Goal: Transaction & Acquisition: Download file/media

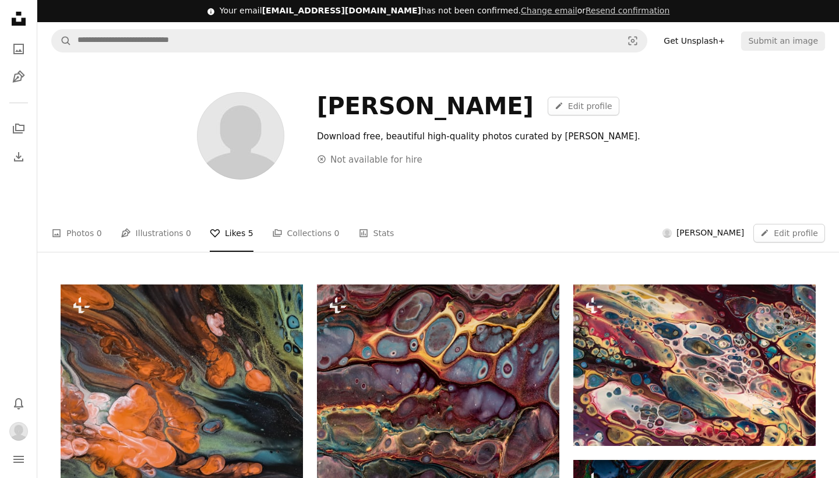
scroll to position [364, 0]
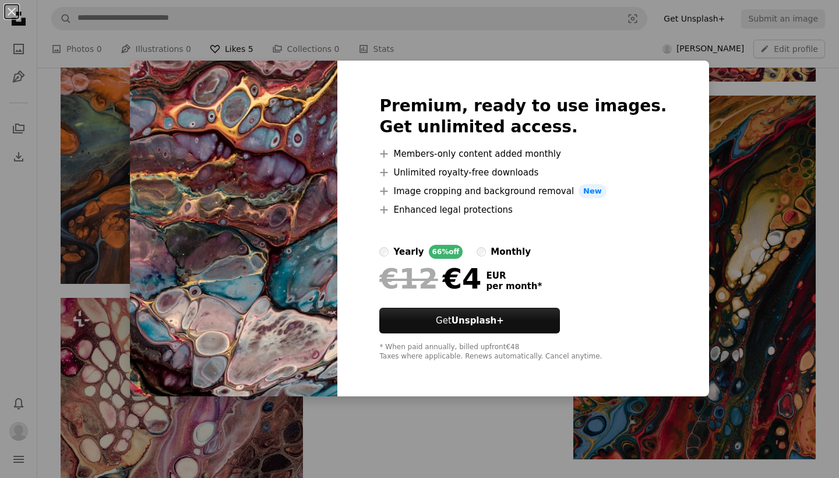
click at [640, 50] on div "An X shape Premium, ready to use images. Get unlimited access. A plus sign Memb…" at bounding box center [419, 239] width 839 height 478
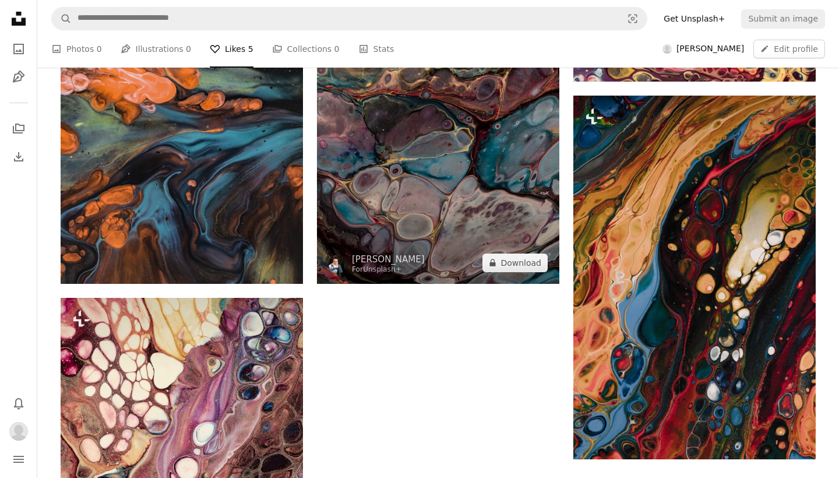
click at [464, 119] on img at bounding box center [438, 101] width 242 height 363
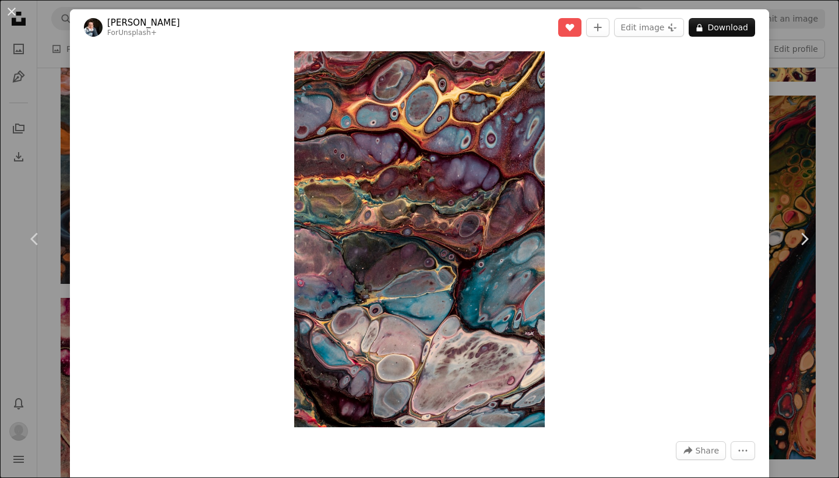
click at [789, 121] on div "An X shape Chevron left Chevron right [PERSON_NAME] For Unsplash+ A heart A plu…" at bounding box center [419, 239] width 839 height 478
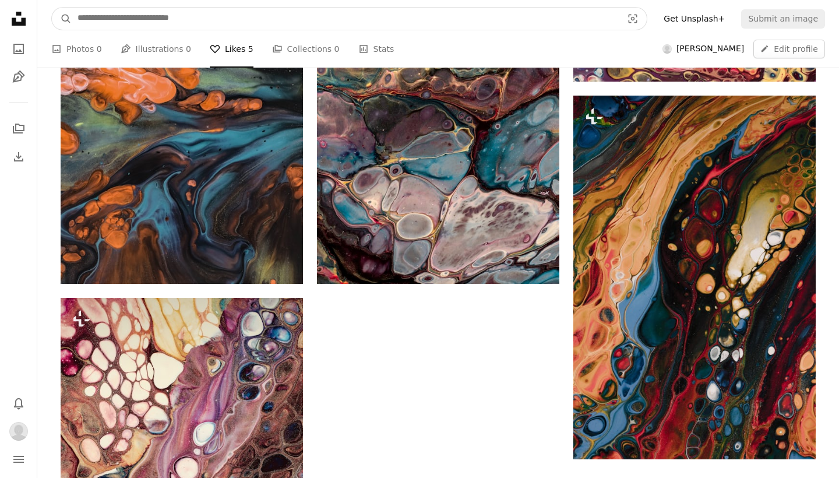
click at [366, 18] on input "Find visuals sitewide" at bounding box center [345, 19] width 547 height 22
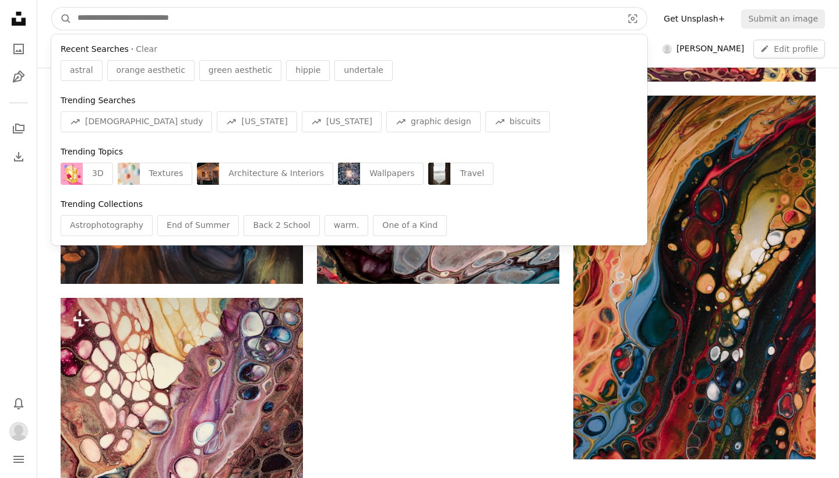
click at [366, 18] on input "Find visuals sitewide" at bounding box center [345, 19] width 547 height 22
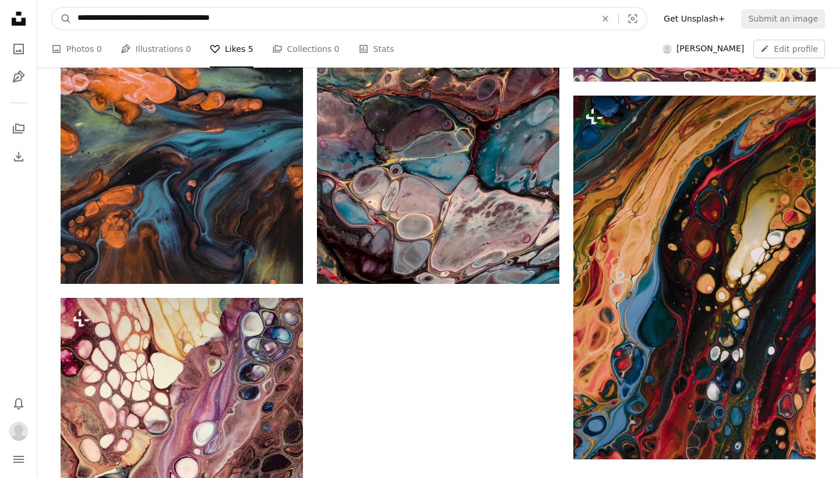
type input "**********"
click at [62, 19] on button "A magnifying glass" at bounding box center [62, 19] width 20 height 22
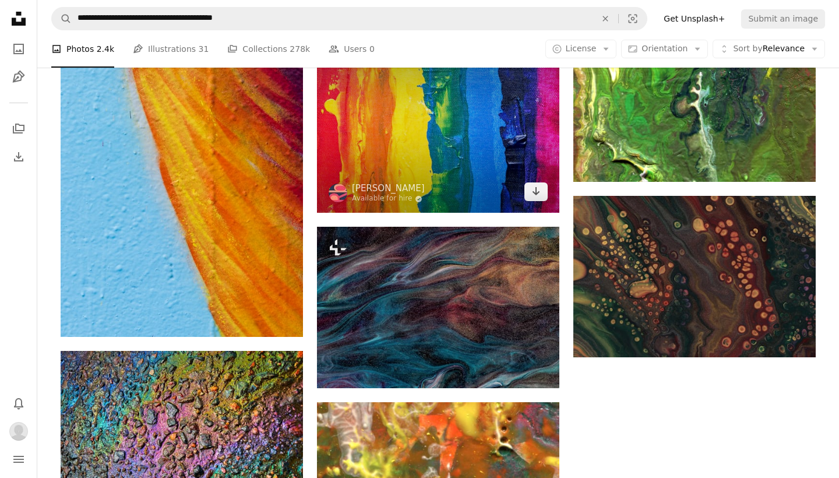
scroll to position [1433, 0]
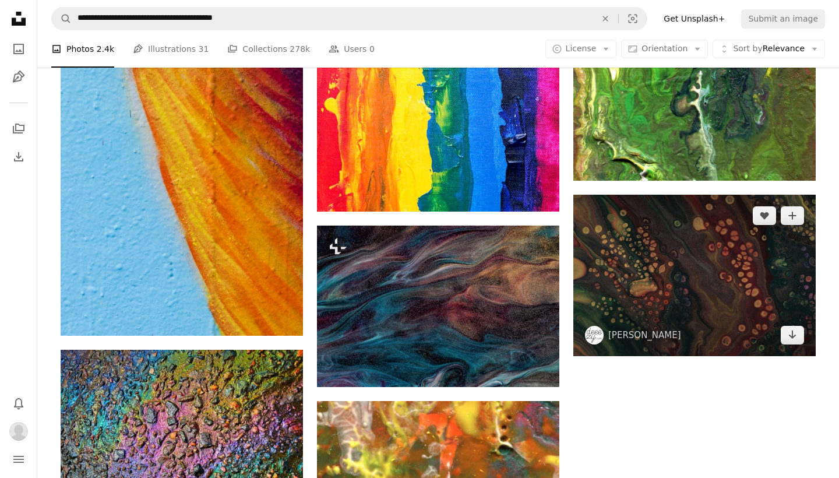
click at [733, 272] on img at bounding box center [694, 275] width 242 height 161
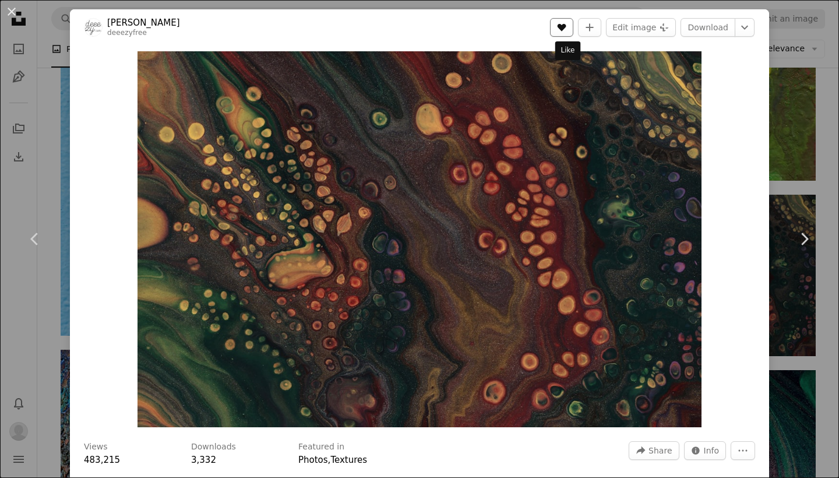
click at [564, 22] on button "A heart" at bounding box center [561, 27] width 23 height 19
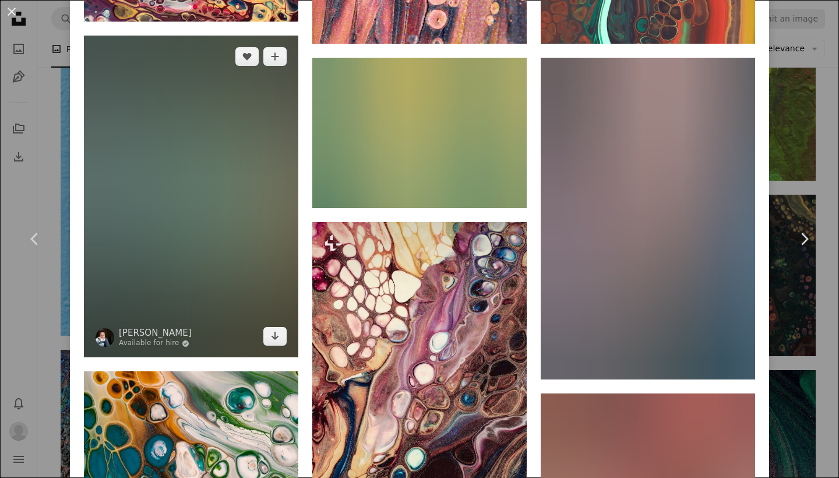
scroll to position [1244, 0]
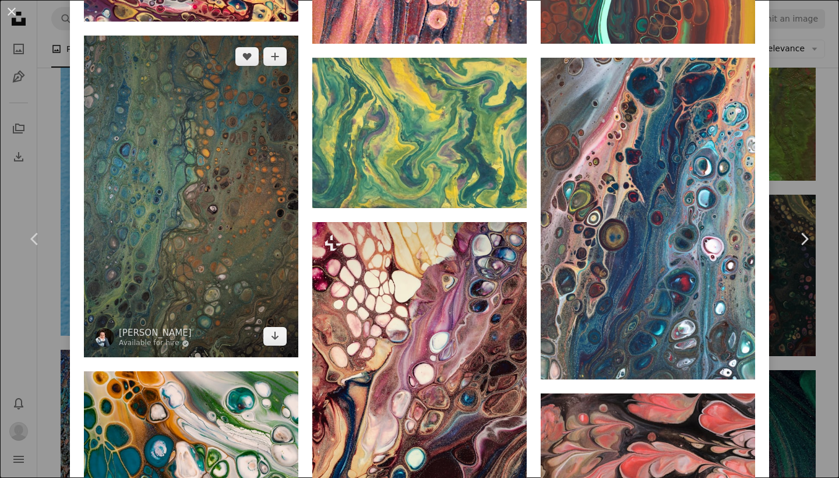
click at [192, 190] on img at bounding box center [191, 197] width 214 height 322
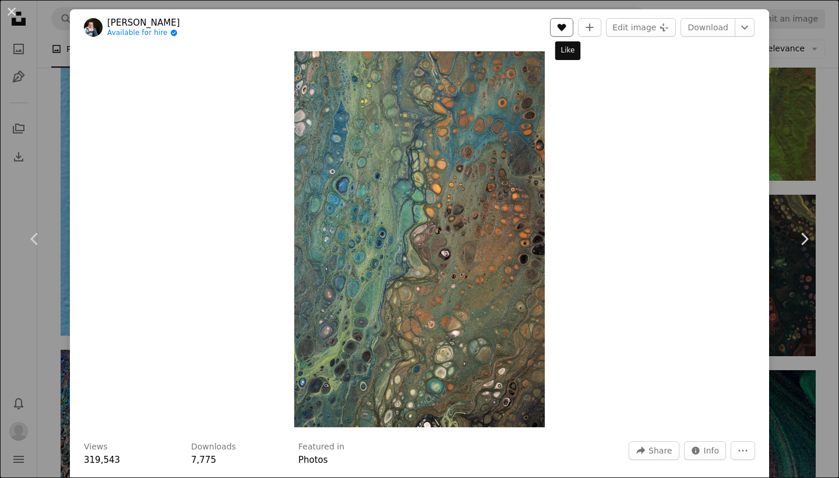
click at [566, 26] on icon "Like" at bounding box center [561, 28] width 9 height 8
click at [739, 27] on icon "Chevron down" at bounding box center [744, 27] width 19 height 14
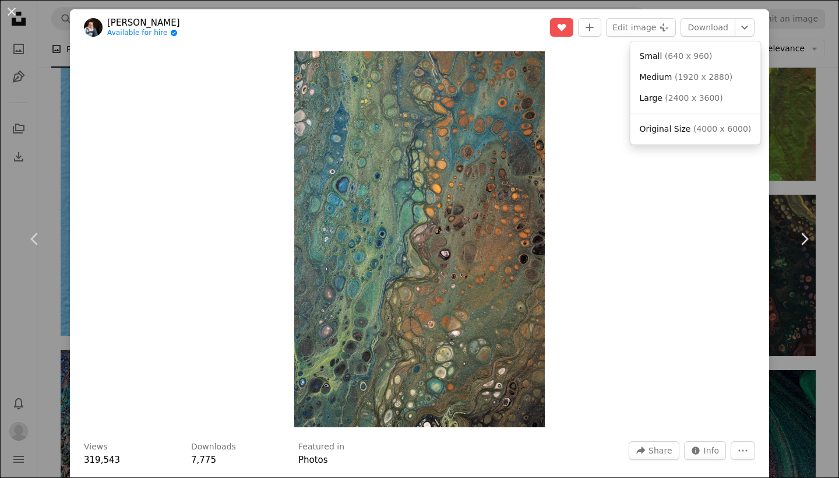
click at [631, 145] on dialog "An X shape Chevron left Chevron right [PERSON_NAME] Available for hire A checkm…" at bounding box center [419, 239] width 839 height 478
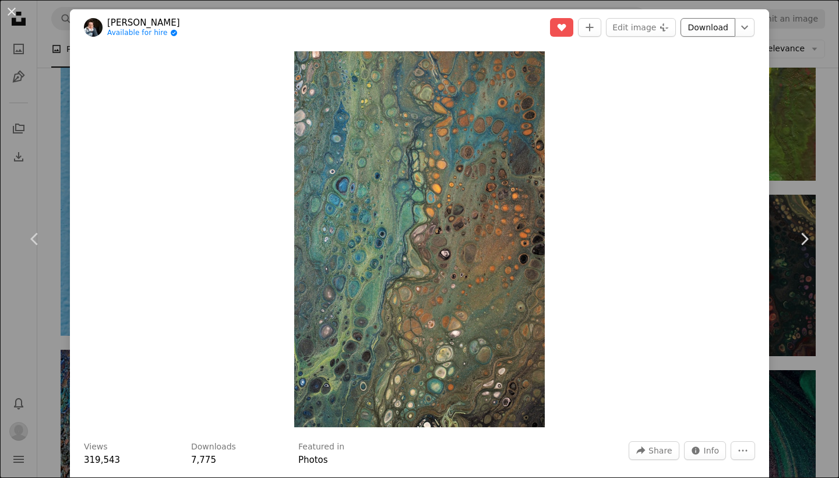
click at [725, 30] on link "Download" at bounding box center [707, 27] width 55 height 19
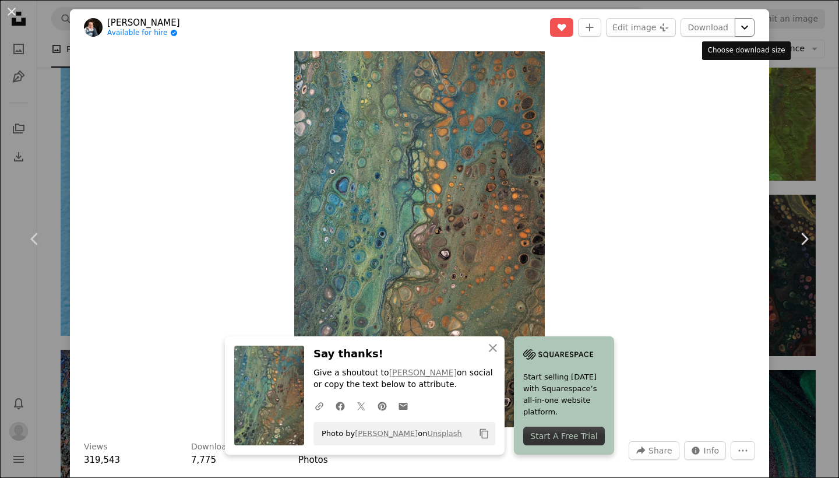
click at [744, 29] on icon "Choose download size" at bounding box center [744, 28] width 7 height 4
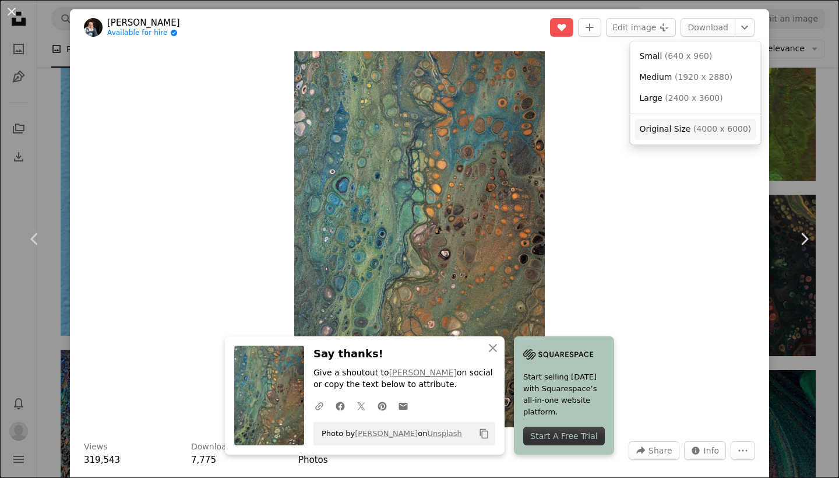
click at [711, 124] on span "( 4000 x 6000 )" at bounding box center [722, 128] width 58 height 9
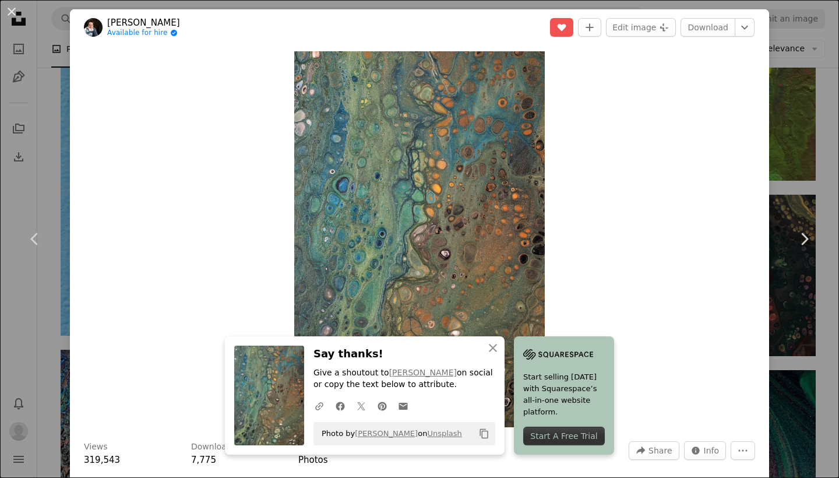
click at [796, 52] on div "An X shape Chevron left Chevron right [PERSON_NAME] Available for hire A checkm…" at bounding box center [419, 239] width 839 height 478
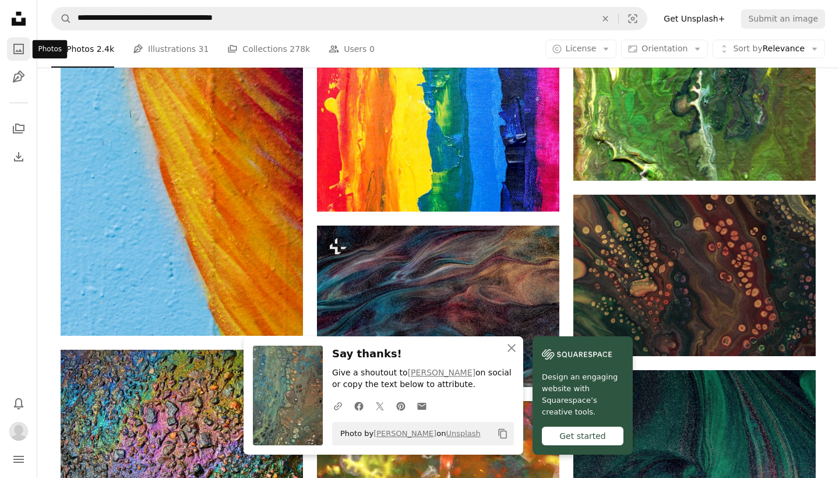
click at [18, 51] on icon "A photo" at bounding box center [19, 49] width 14 height 14
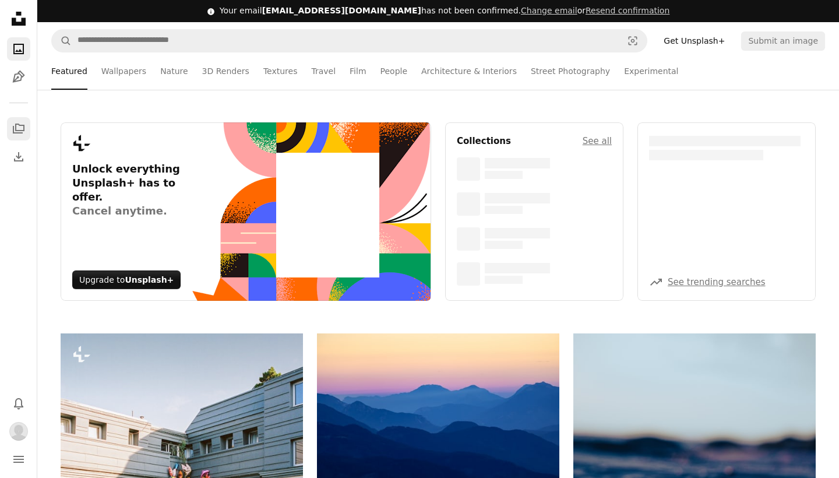
click at [13, 129] on icon "Collections" at bounding box center [19, 128] width 12 height 10
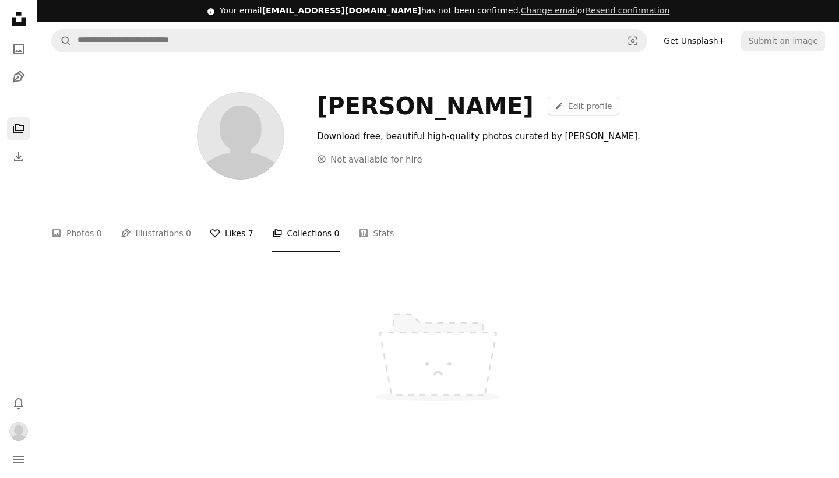
click at [228, 228] on link "A heart Likes 7" at bounding box center [232, 232] width 44 height 37
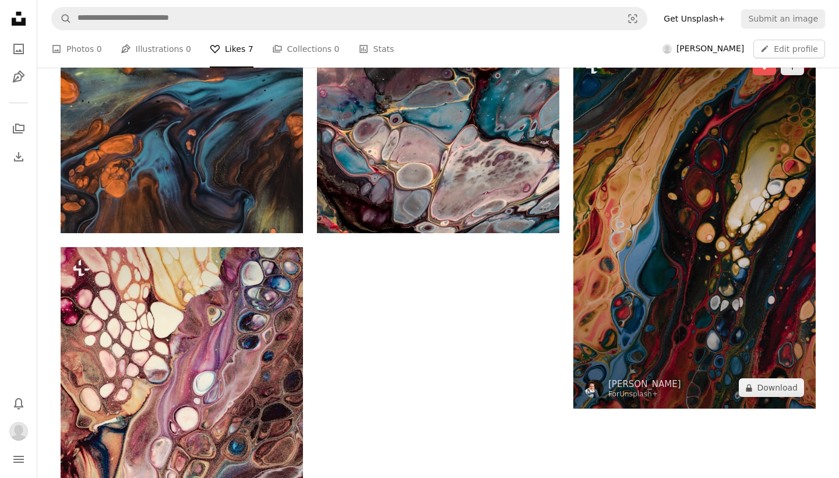
scroll to position [415, 0]
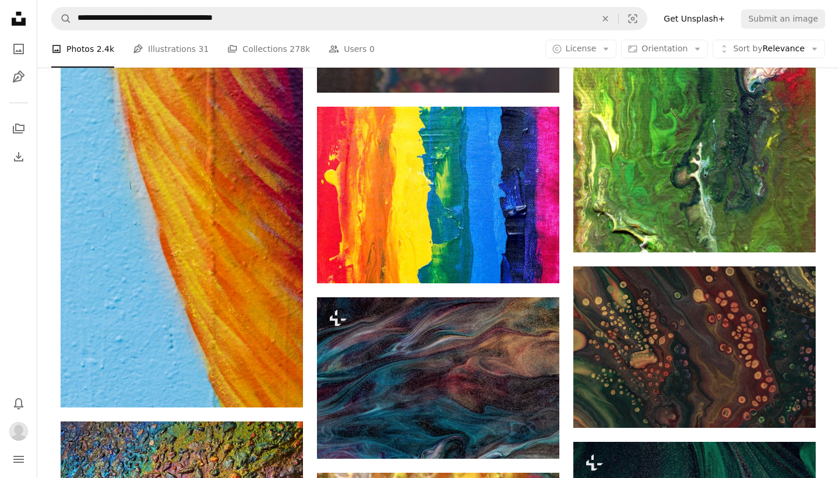
scroll to position [1391, 0]
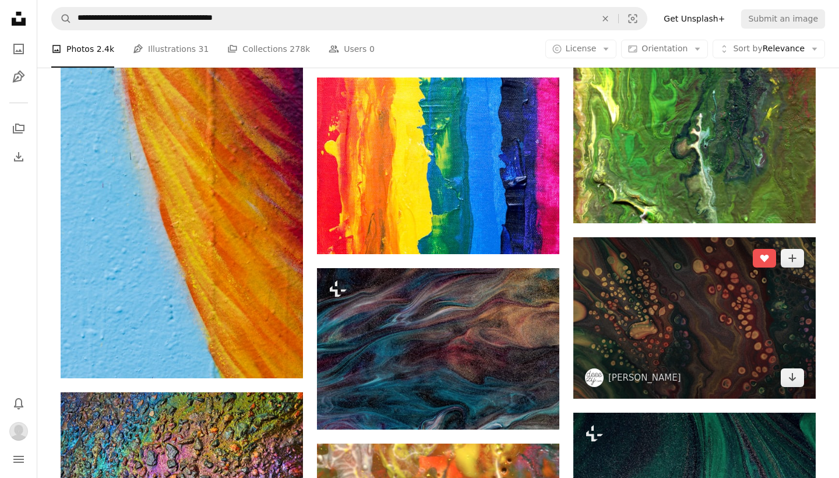
click at [672, 315] on img at bounding box center [694, 317] width 242 height 161
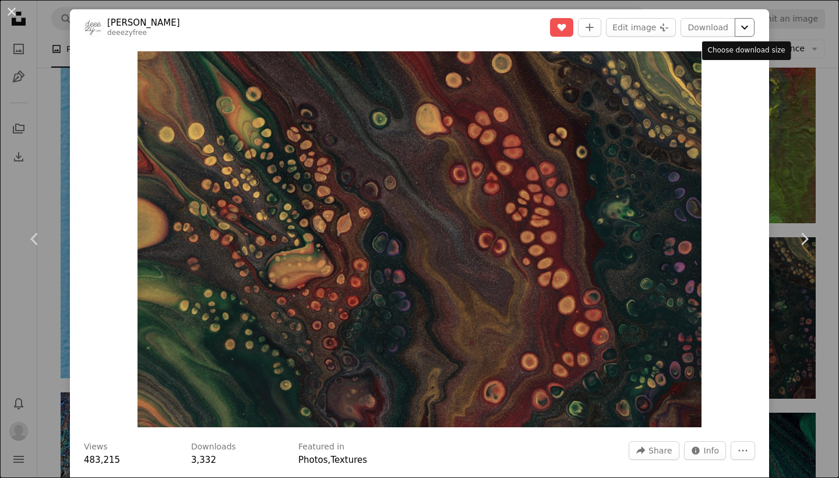
click at [750, 34] on button "Chevron down" at bounding box center [744, 27] width 20 height 19
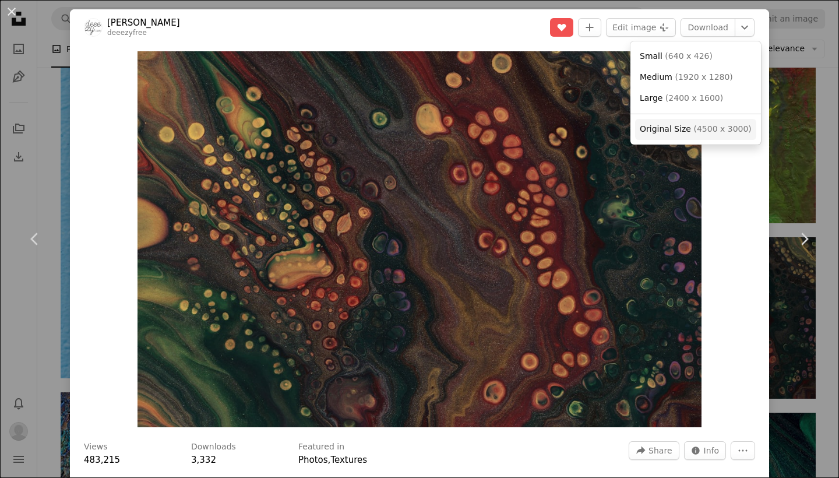
click at [686, 133] on link "Original Size ( 4500 x 3000 )" at bounding box center [695, 129] width 121 height 21
